Goal: Task Accomplishment & Management: Use online tool/utility

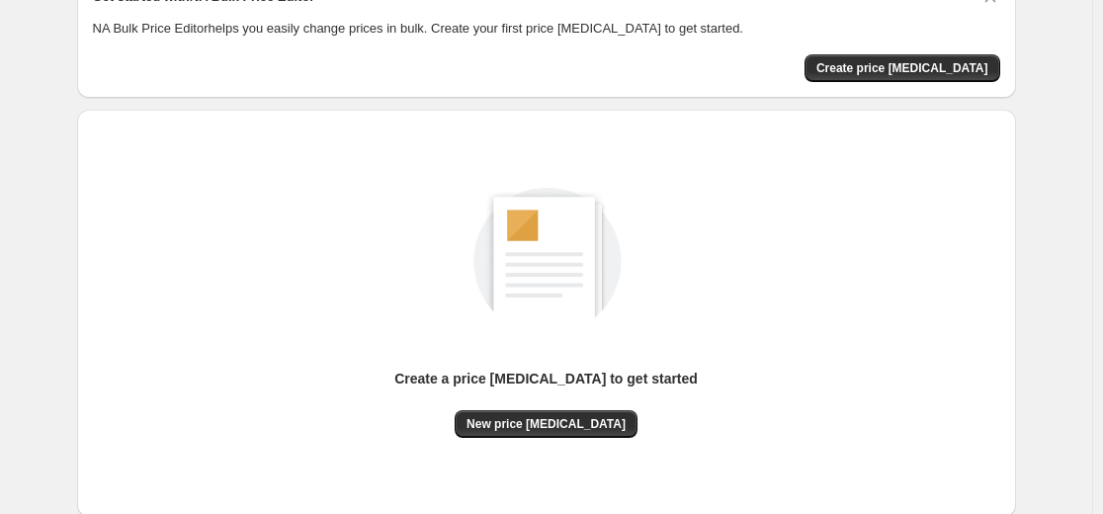
scroll to position [226, 0]
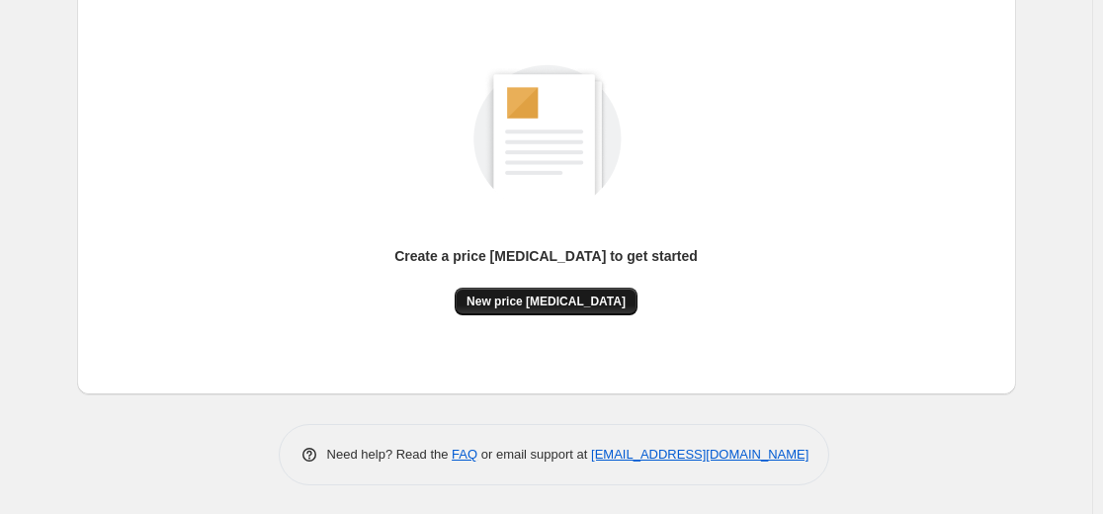
click at [559, 292] on button "New price [MEDICAL_DATA]" at bounding box center [546, 302] width 183 height 28
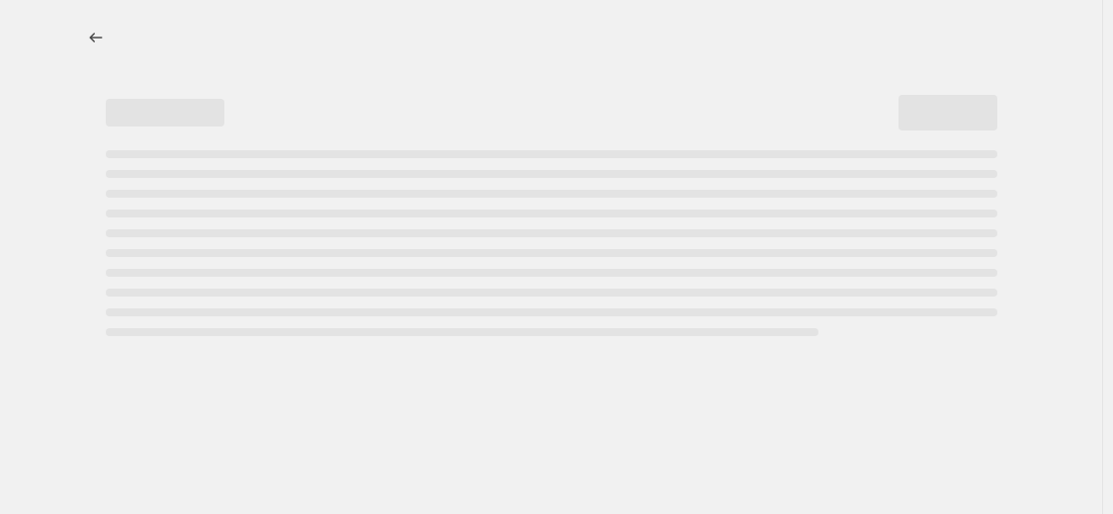
select select "percentage"
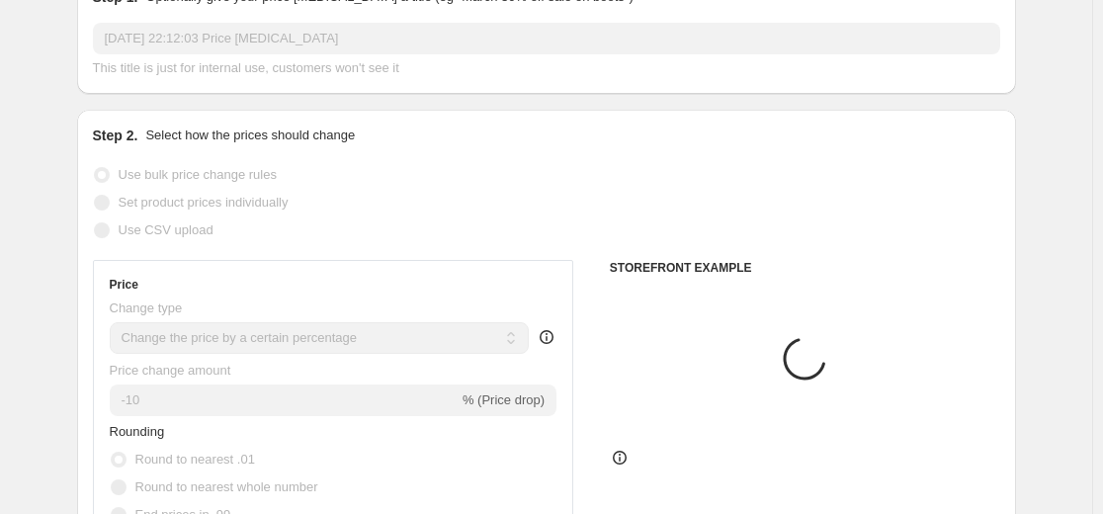
scroll to position [395, 0]
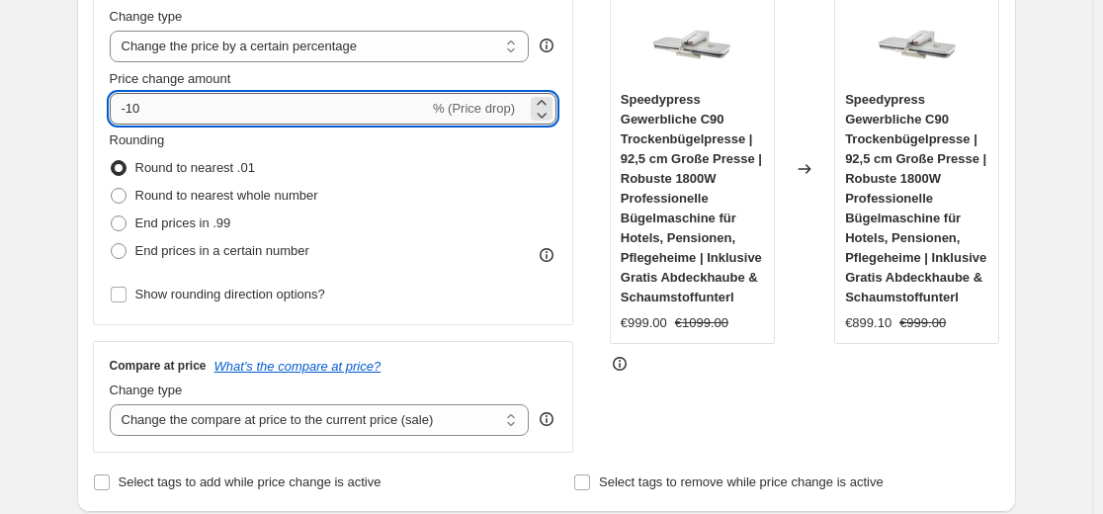
click at [313, 109] on input "-10" at bounding box center [269, 109] width 319 height 32
type input "-35"
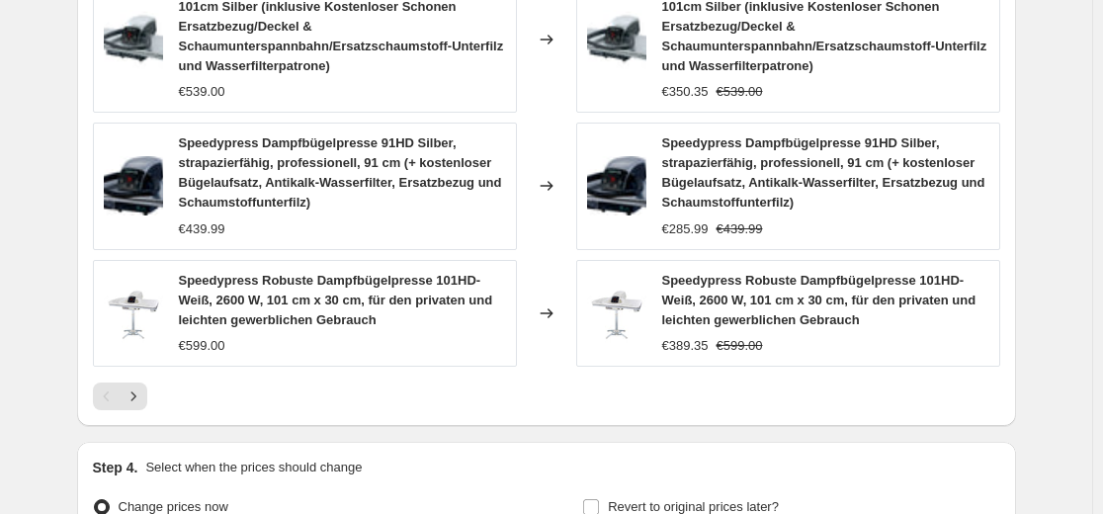
scroll to position [1483, 0]
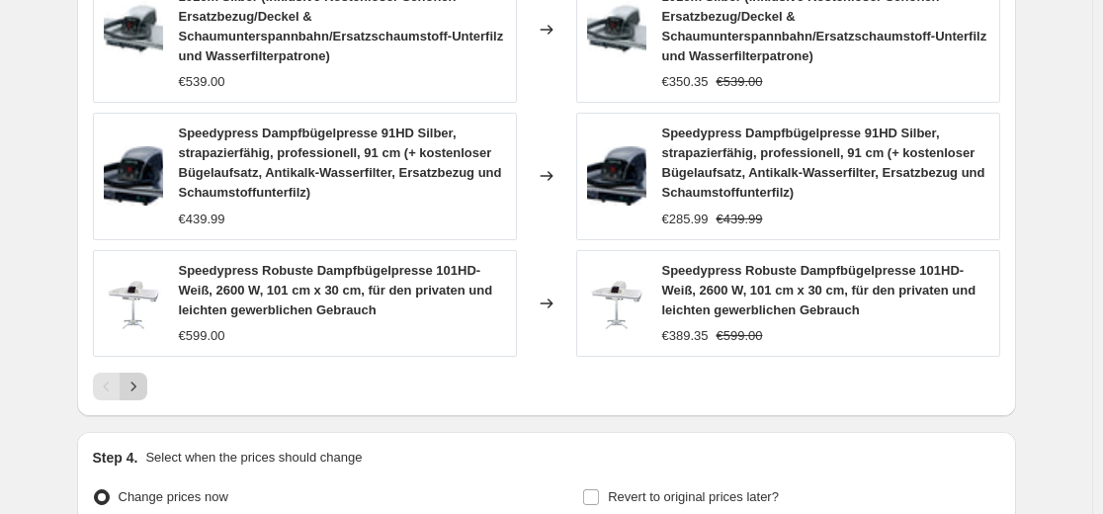
click at [139, 377] on icon "Next" at bounding box center [134, 387] width 20 height 20
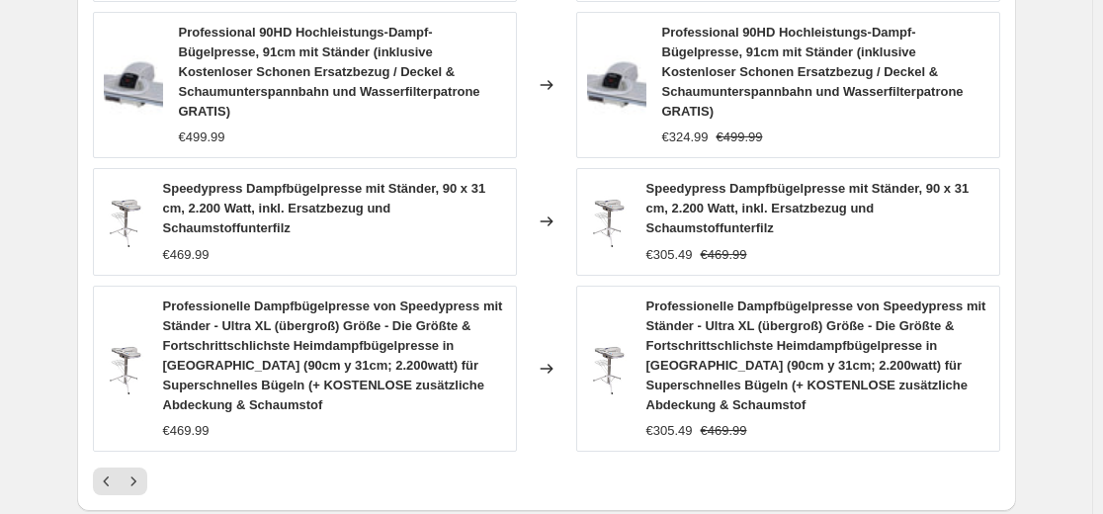
scroll to position [1463, 0]
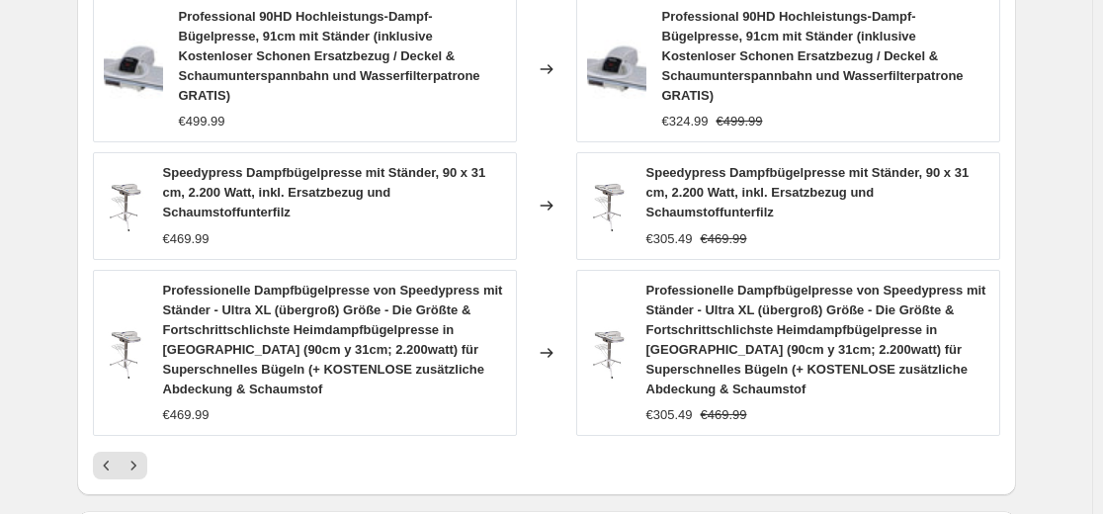
click at [141, 456] on icon "Next" at bounding box center [134, 466] width 20 height 20
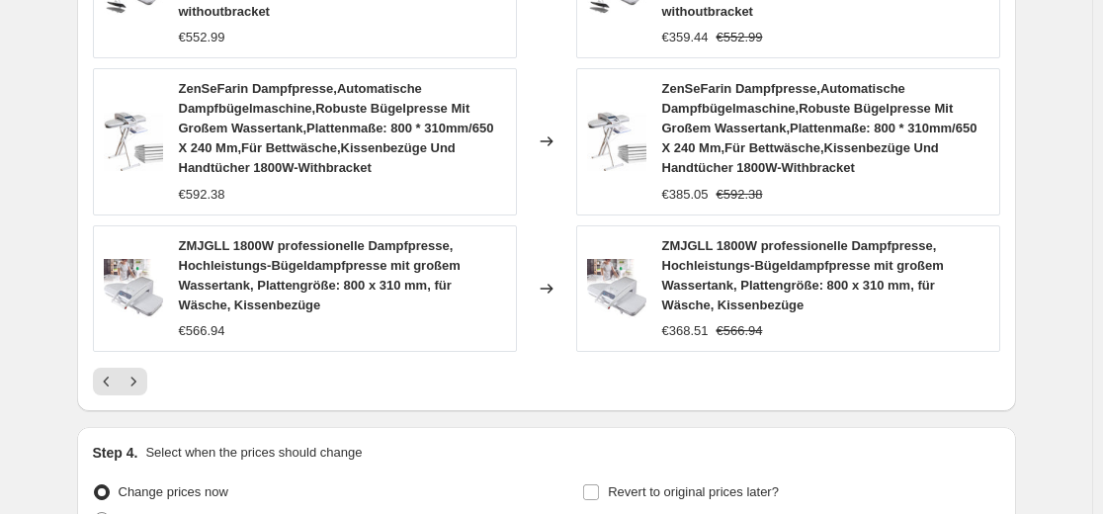
scroll to position [1562, 0]
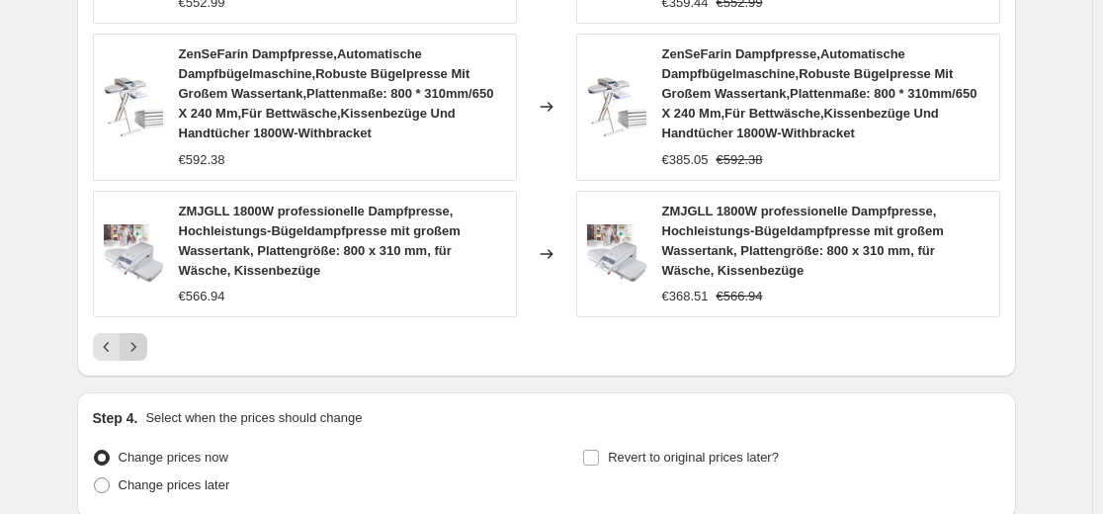
click at [143, 342] on icon "Next" at bounding box center [134, 347] width 20 height 20
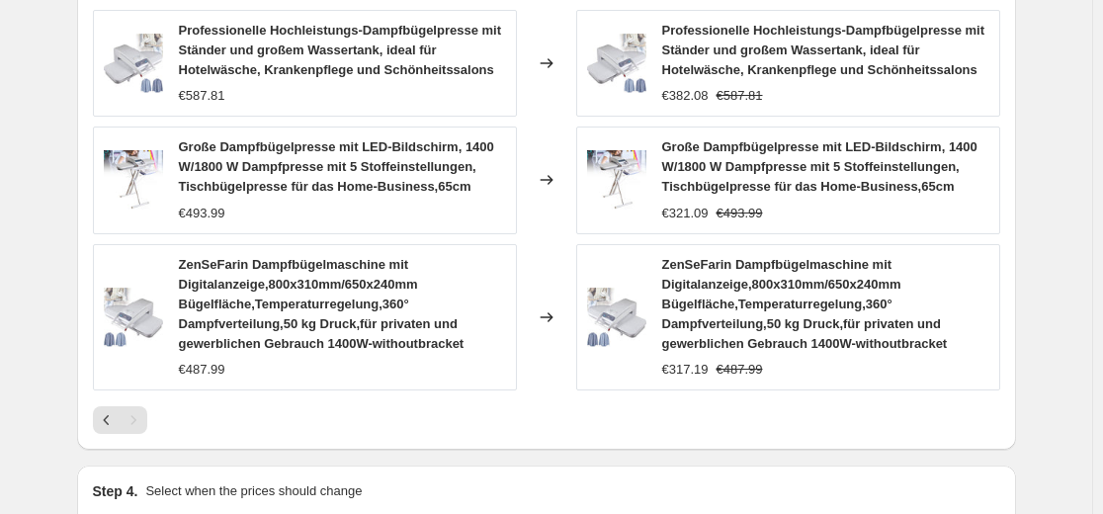
scroll to position [1463, 0]
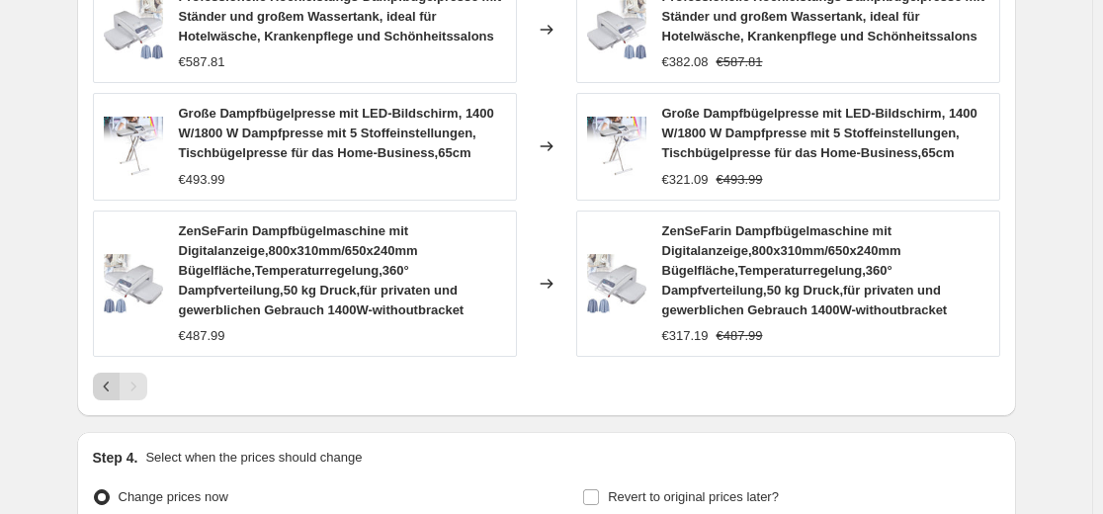
click at [118, 400] on button "Previous" at bounding box center [107, 387] width 28 height 28
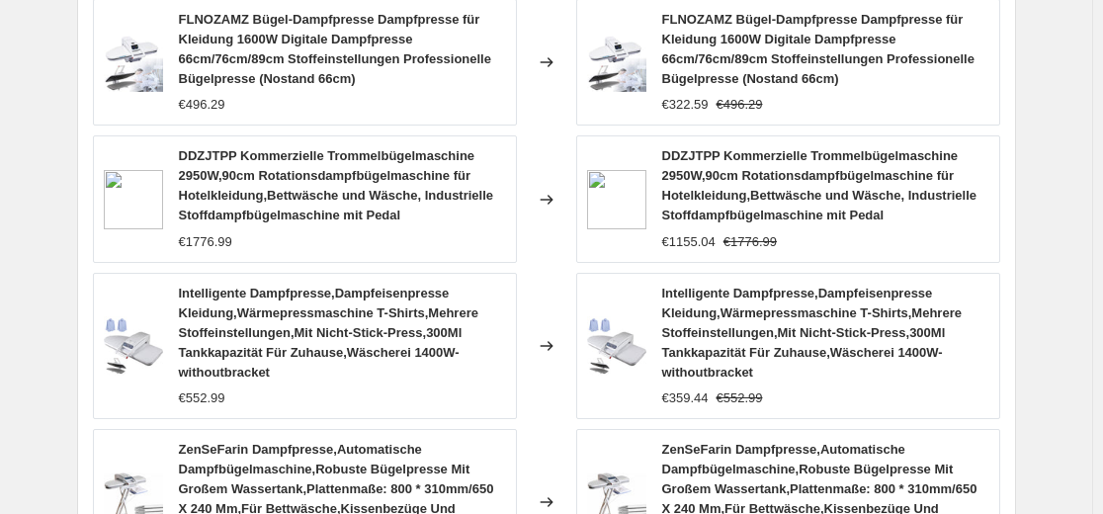
scroll to position [1068, 0]
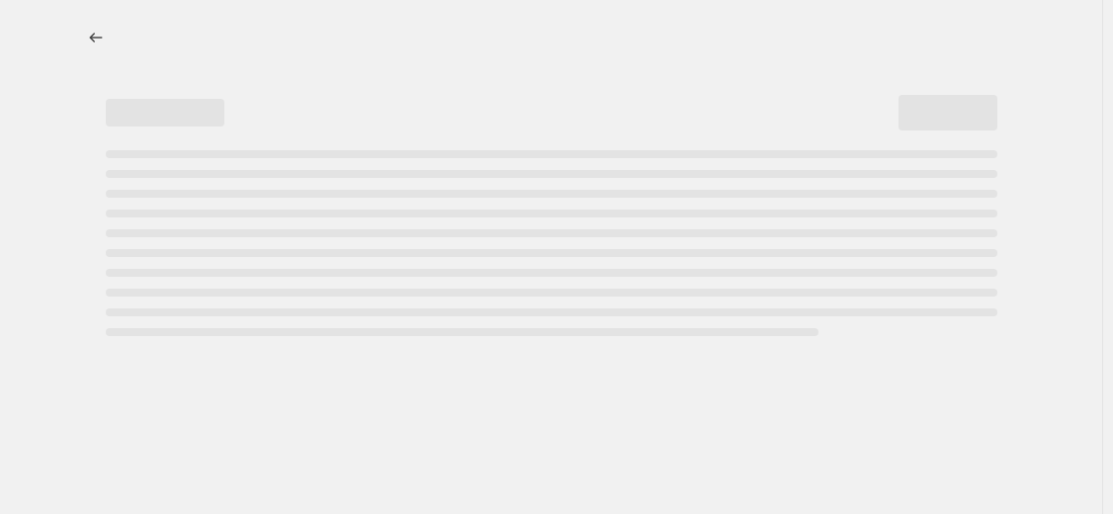
select select "percentage"
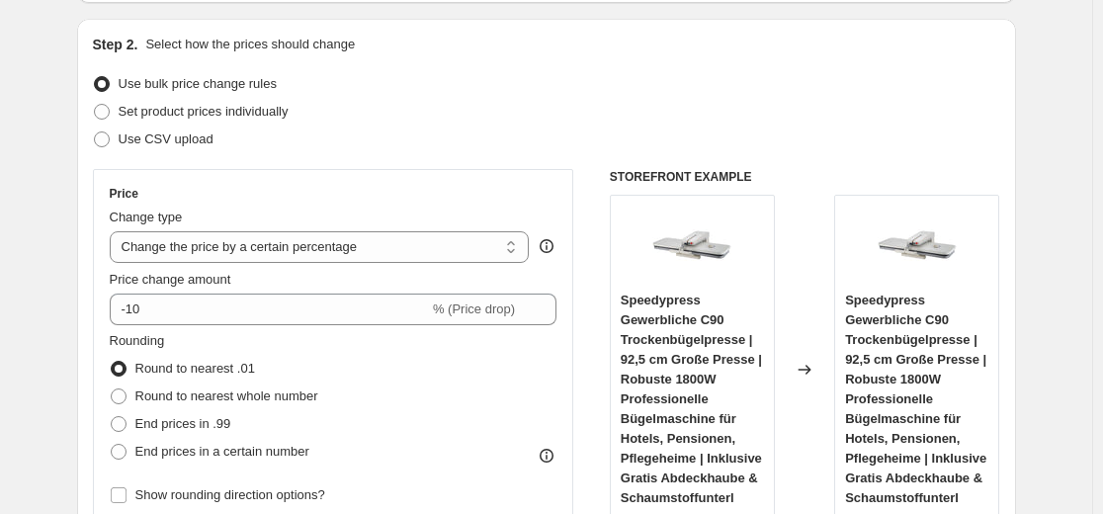
scroll to position [198, 0]
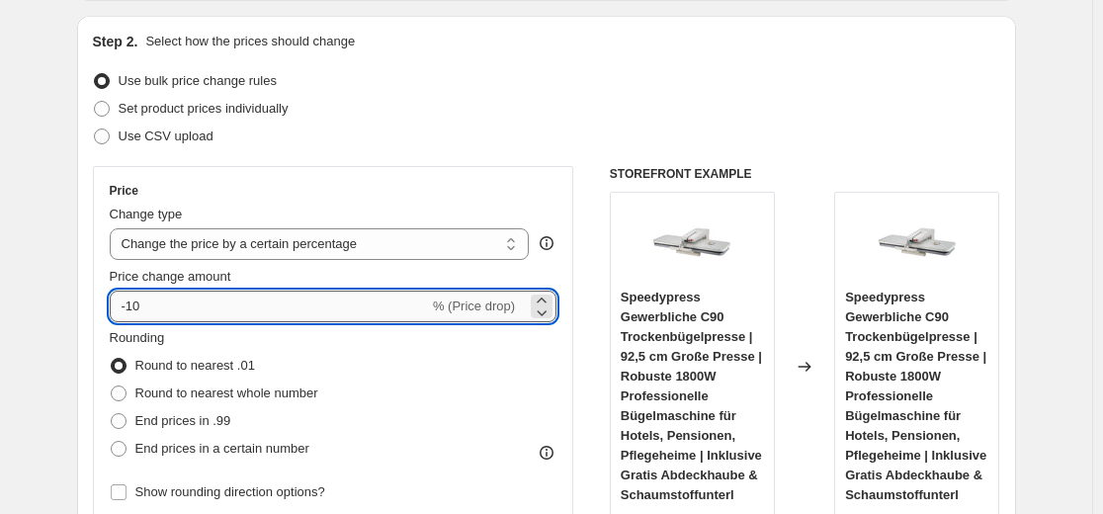
click at [272, 315] on input "-10" at bounding box center [269, 307] width 319 height 32
type input "-35"
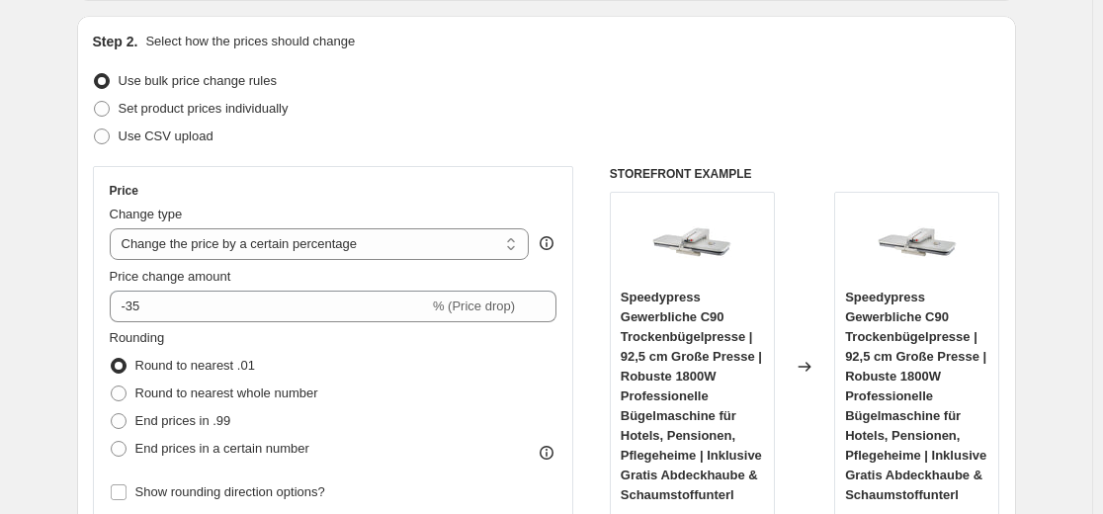
click at [457, 172] on div "Price Change type Change the price to a certain amount Change the price by a ce…" at bounding box center [333, 344] width 481 height 357
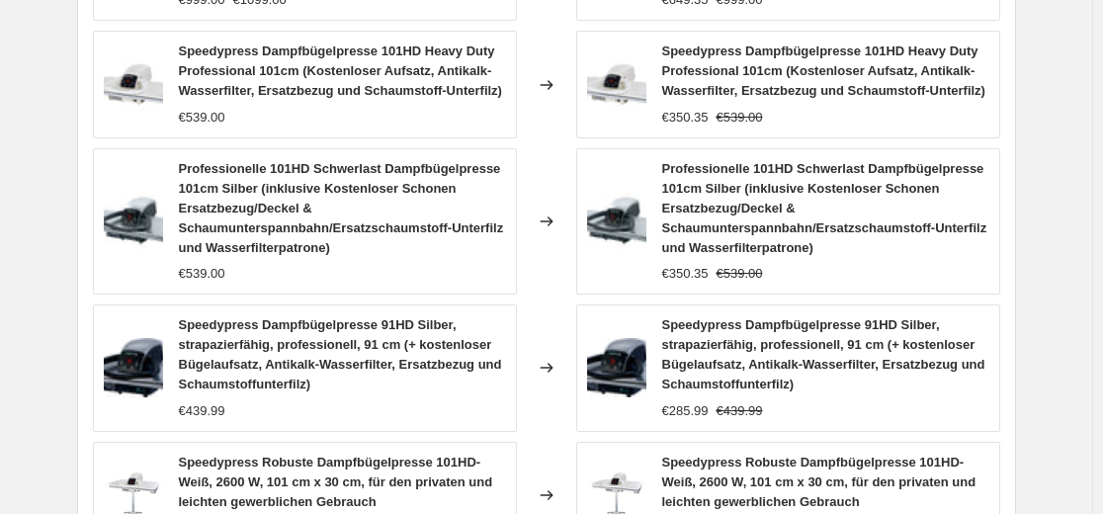
scroll to position [1483, 0]
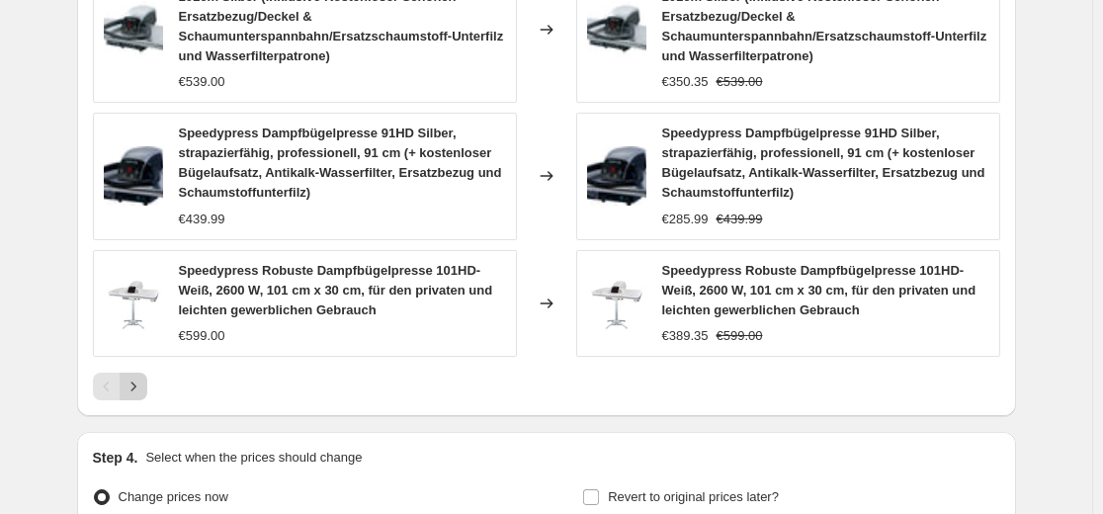
click at [136, 377] on icon "Next" at bounding box center [134, 387] width 20 height 20
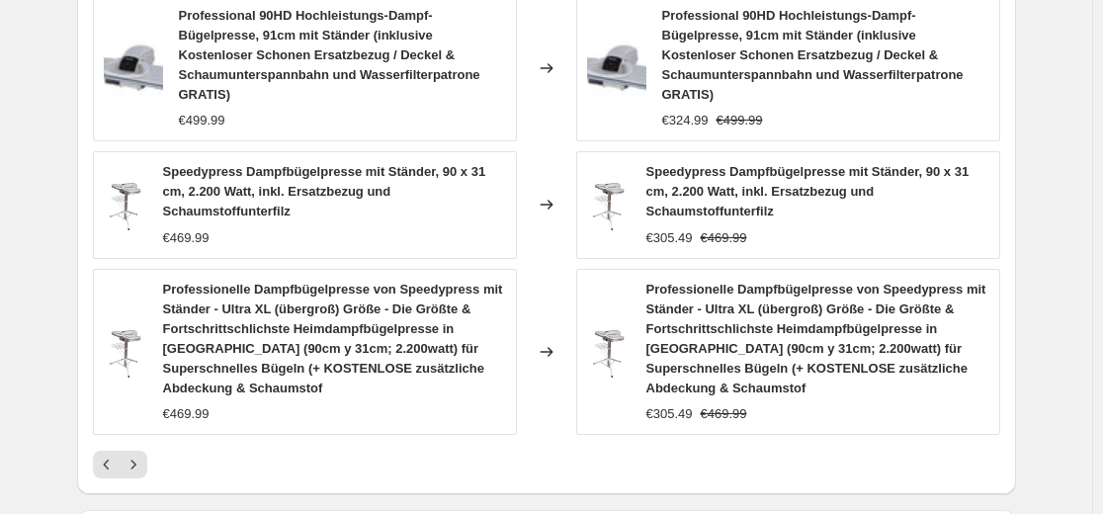
scroll to position [1562, 0]
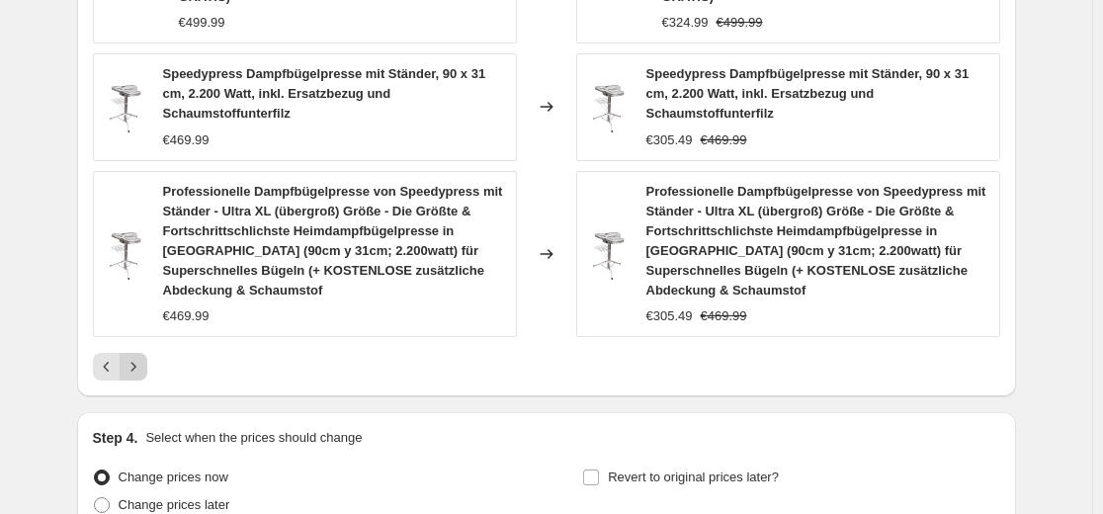
click at [135, 353] on button "Next" at bounding box center [134, 367] width 28 height 28
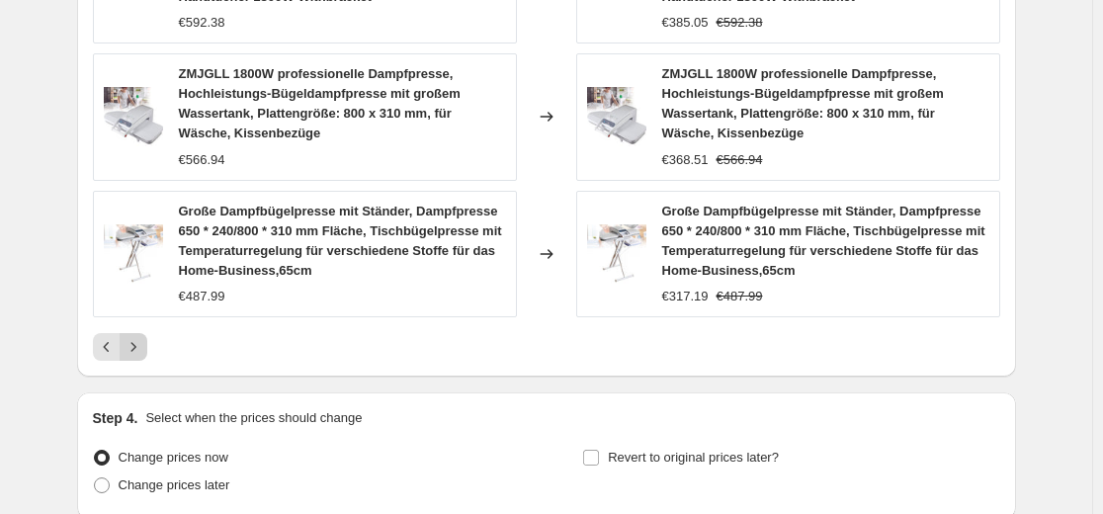
click at [141, 346] on icon "Next" at bounding box center [134, 347] width 20 height 20
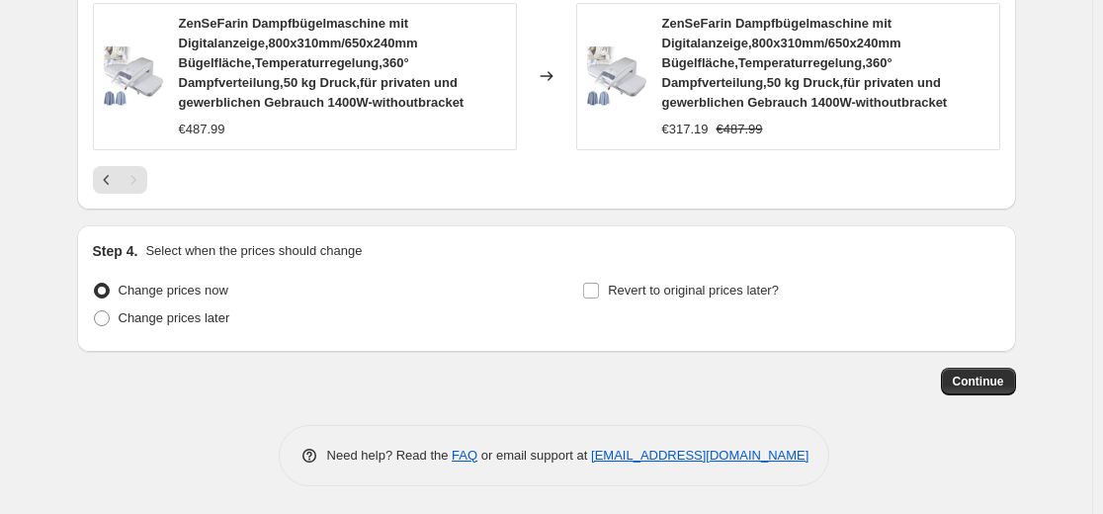
scroll to position [1536, 0]
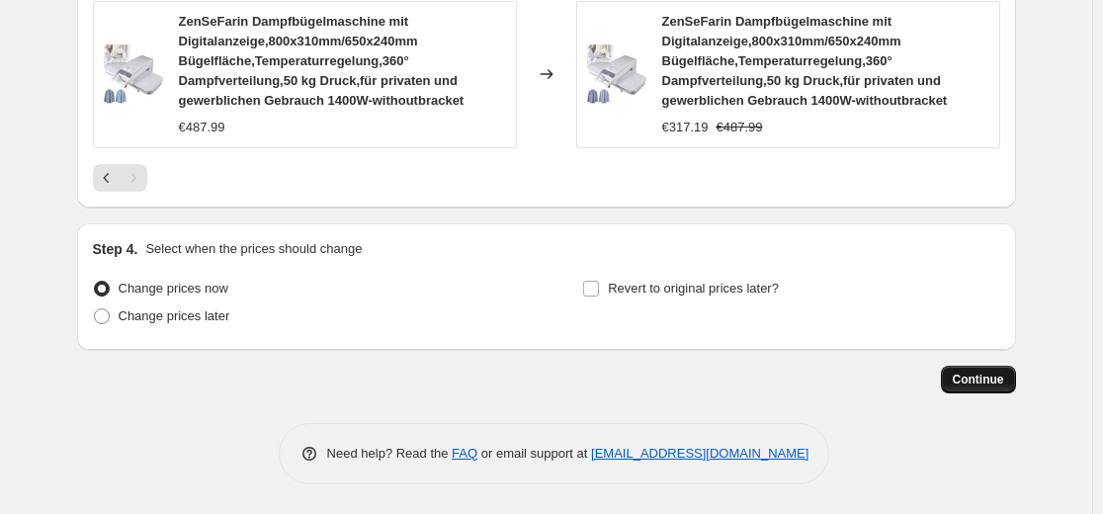
click at [1004, 384] on span "Continue" at bounding box center [978, 380] width 51 height 16
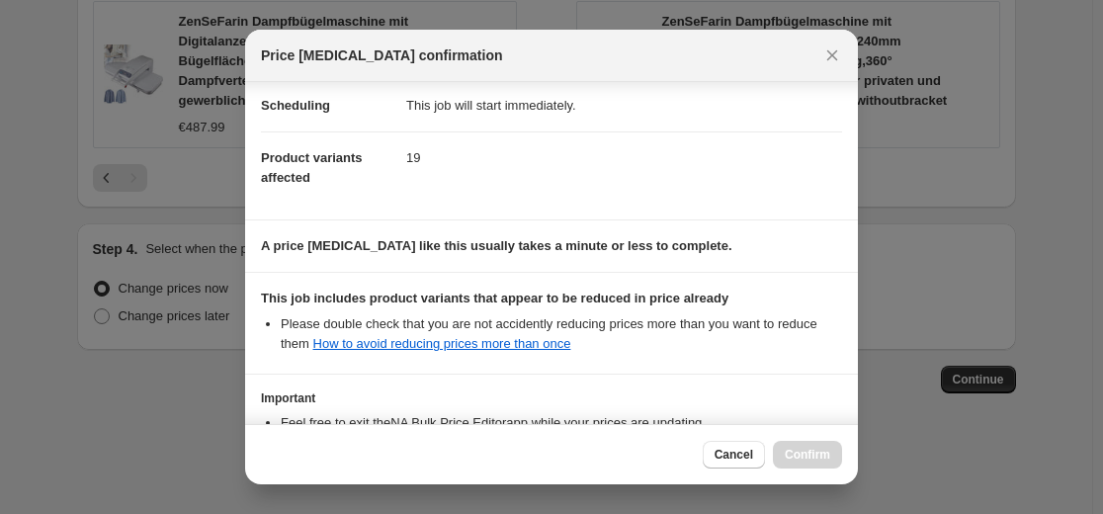
scroll to position [318, 0]
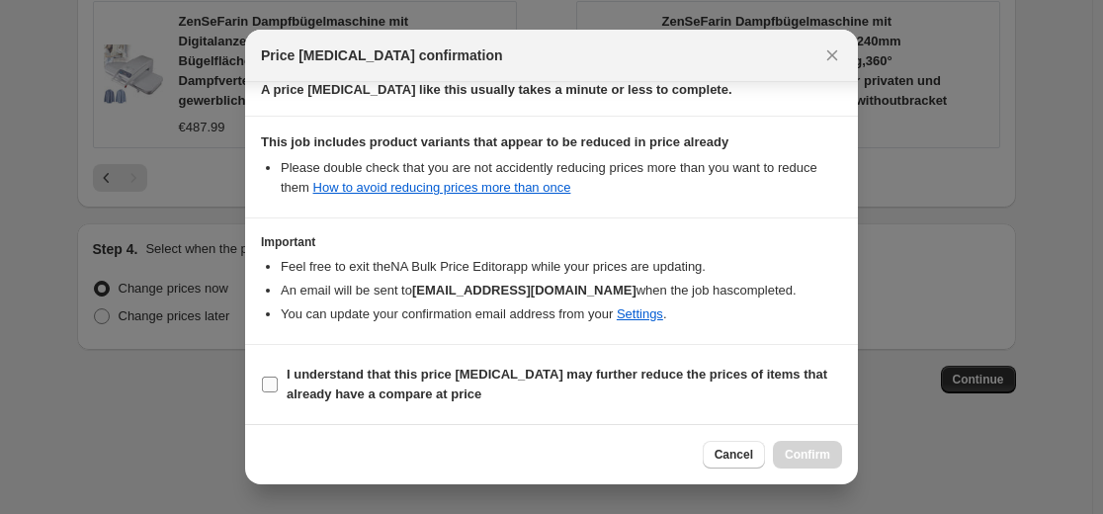
click at [548, 377] on b "I understand that this price change job may further reduce the prices of items …" at bounding box center [557, 384] width 541 height 35
click at [278, 377] on input "I understand that this price change job may further reduce the prices of items …" at bounding box center [270, 385] width 16 height 16
checkbox input "true"
click at [797, 460] on span "Confirm" at bounding box center [807, 455] width 45 height 16
